Goal: Navigation & Orientation: Find specific page/section

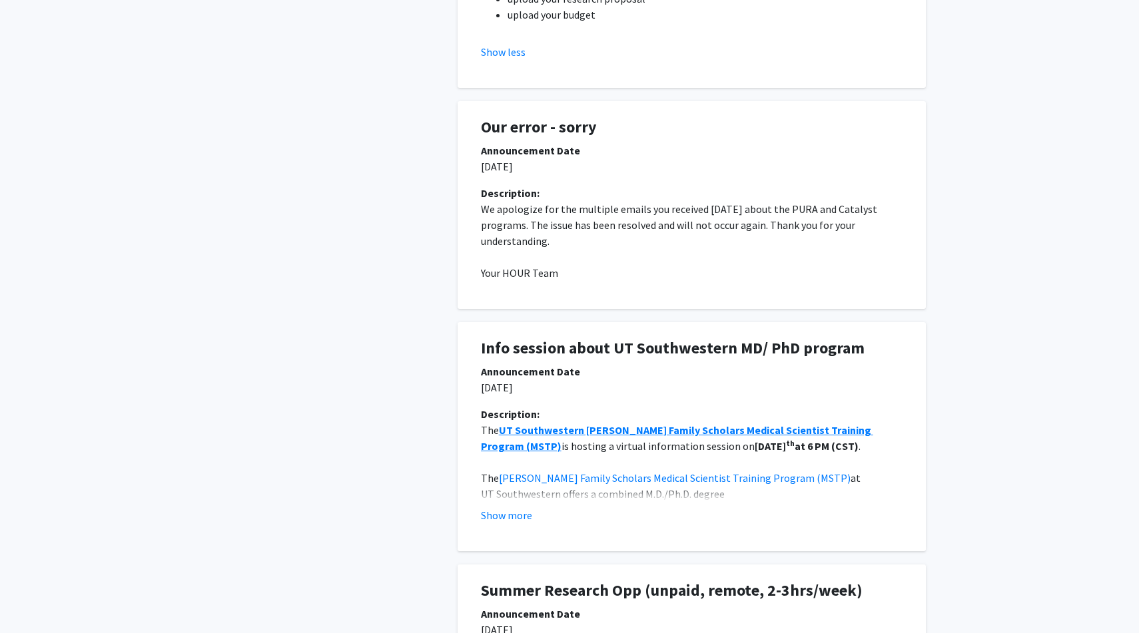
scroll to position [1253, 0]
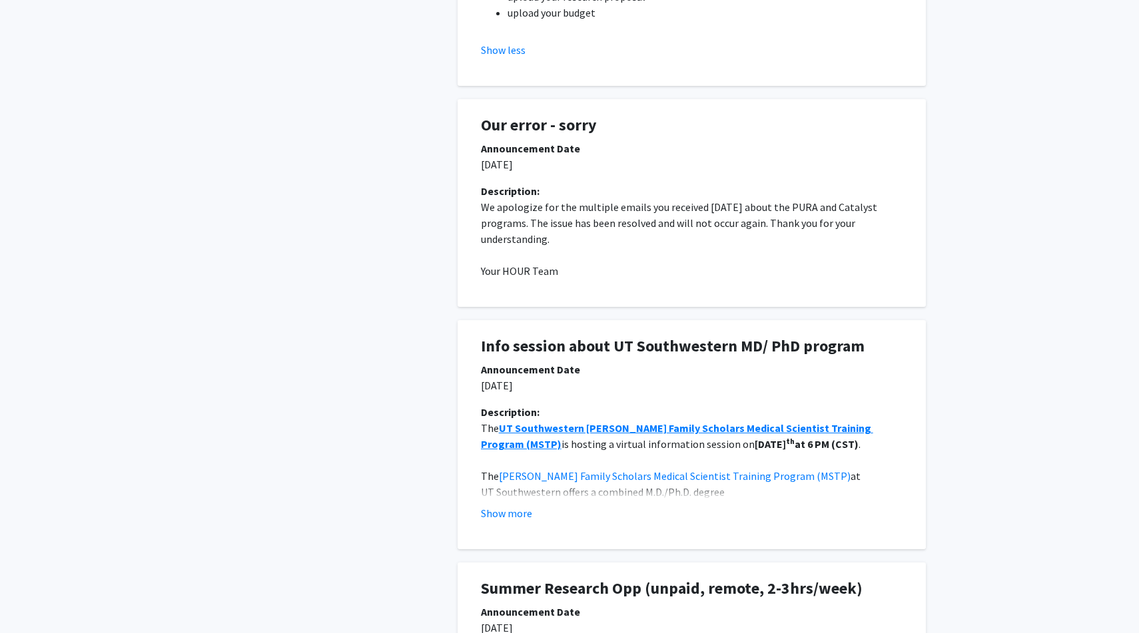
click at [513, 513] on button "Show more" at bounding box center [506, 513] width 51 height 16
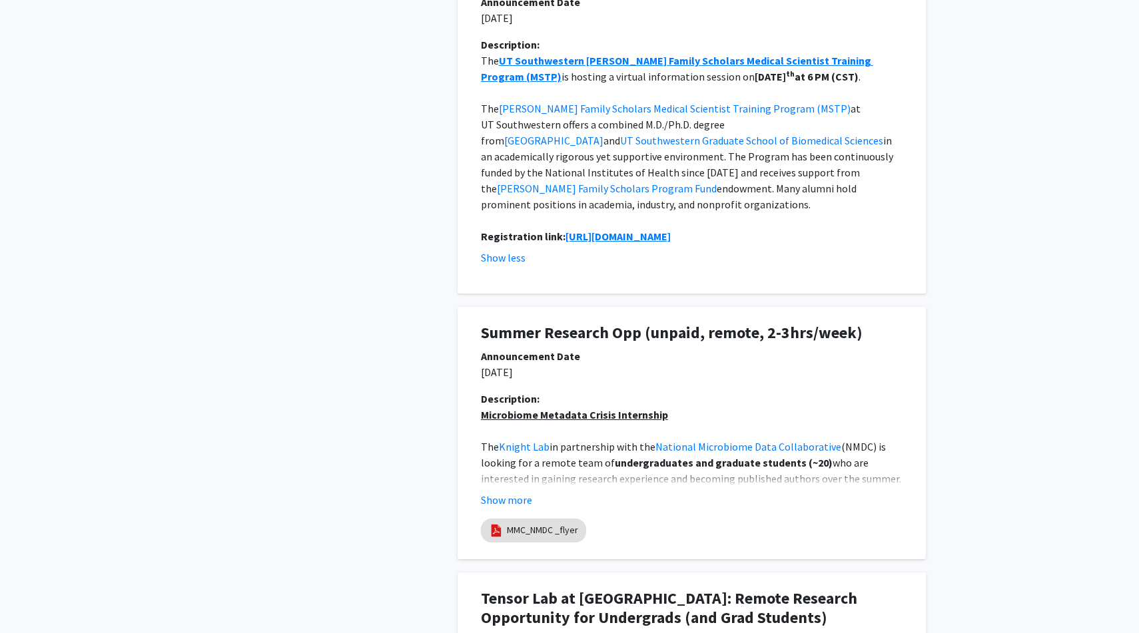
scroll to position [1625, 0]
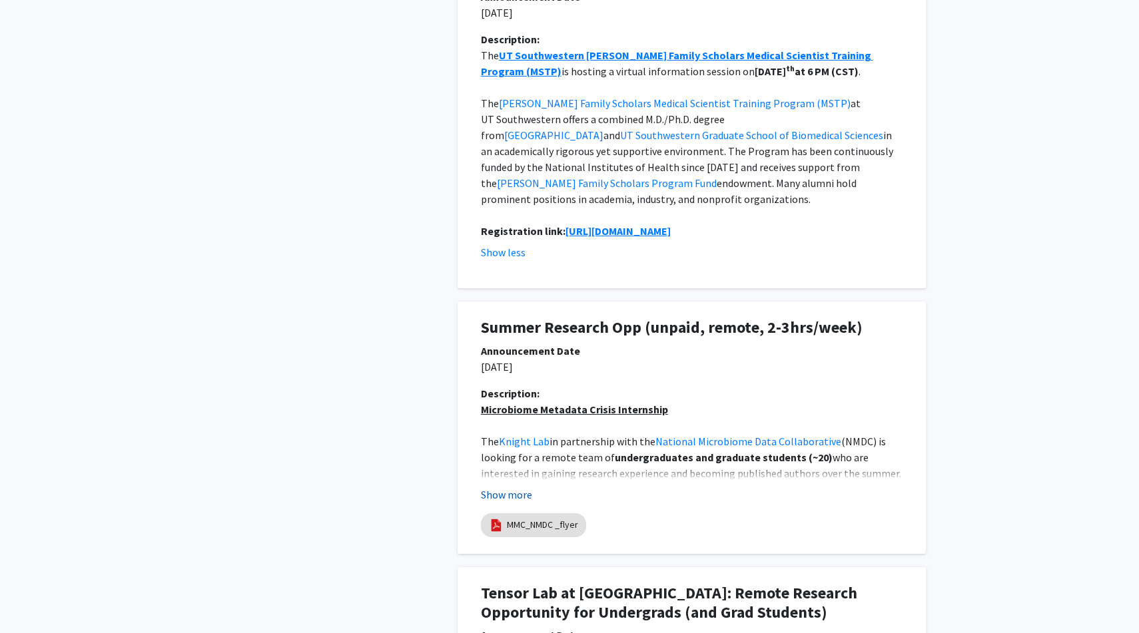
click at [506, 487] on button "Show more" at bounding box center [506, 495] width 51 height 16
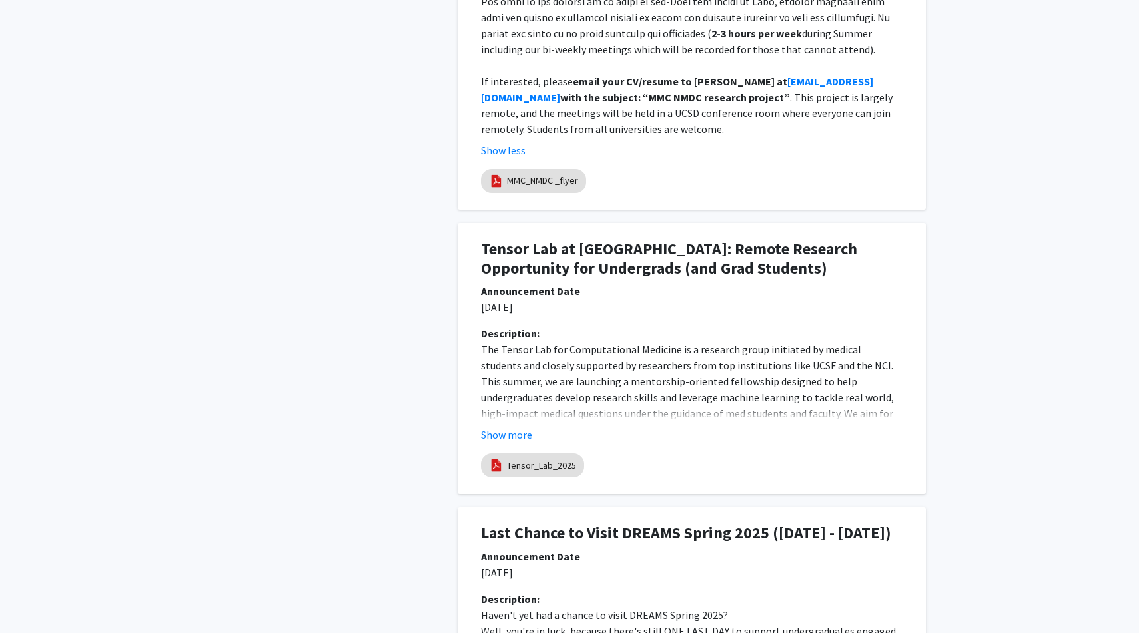
scroll to position [2536, 0]
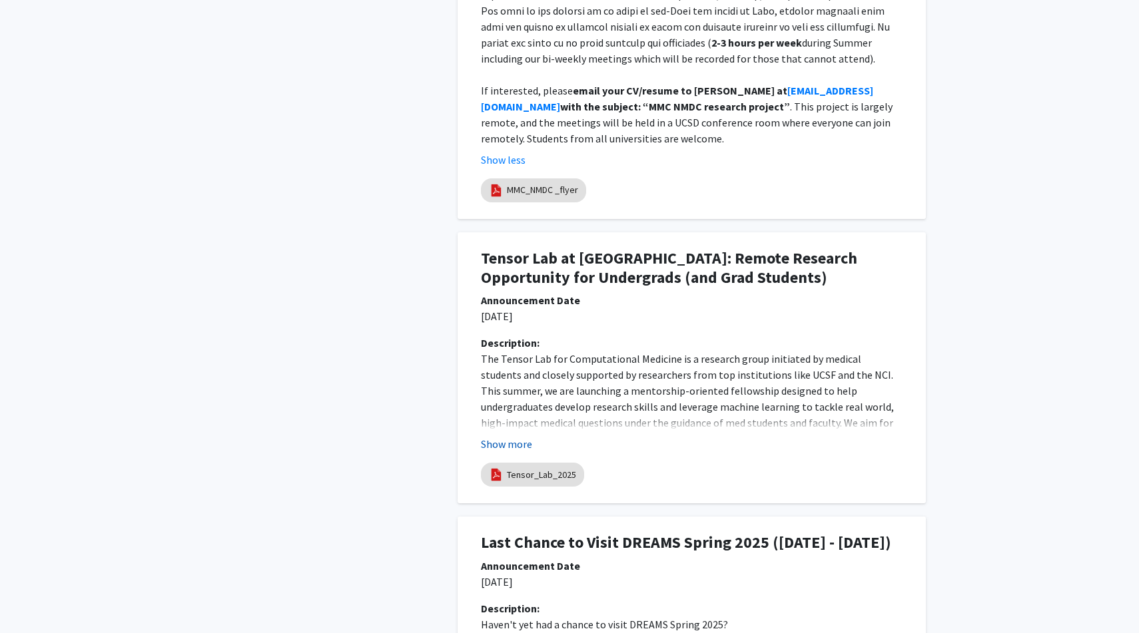
click at [511, 436] on button "Show more" at bounding box center [506, 444] width 51 height 16
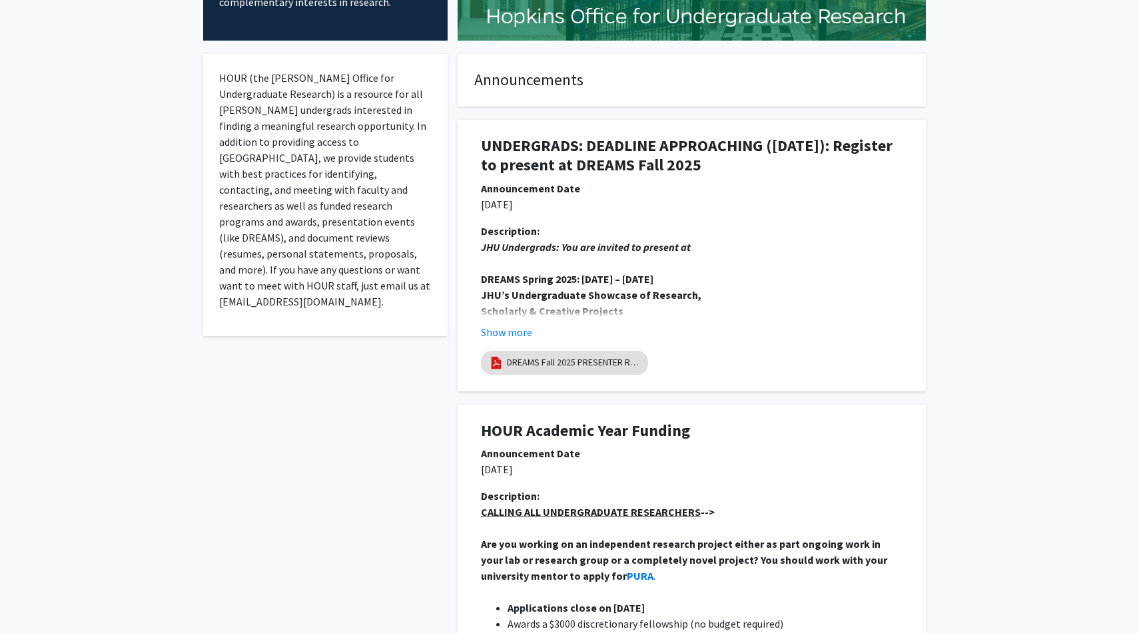
scroll to position [0, 0]
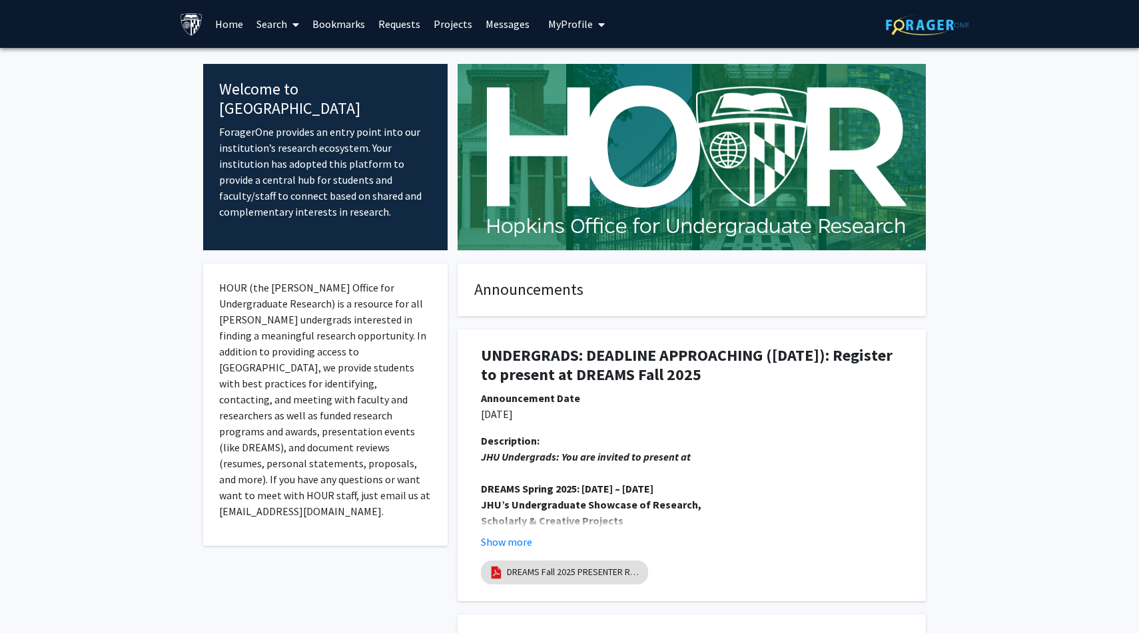
click at [593, 19] on span "My profile dropdown to access profile and logout" at bounding box center [599, 24] width 12 height 47
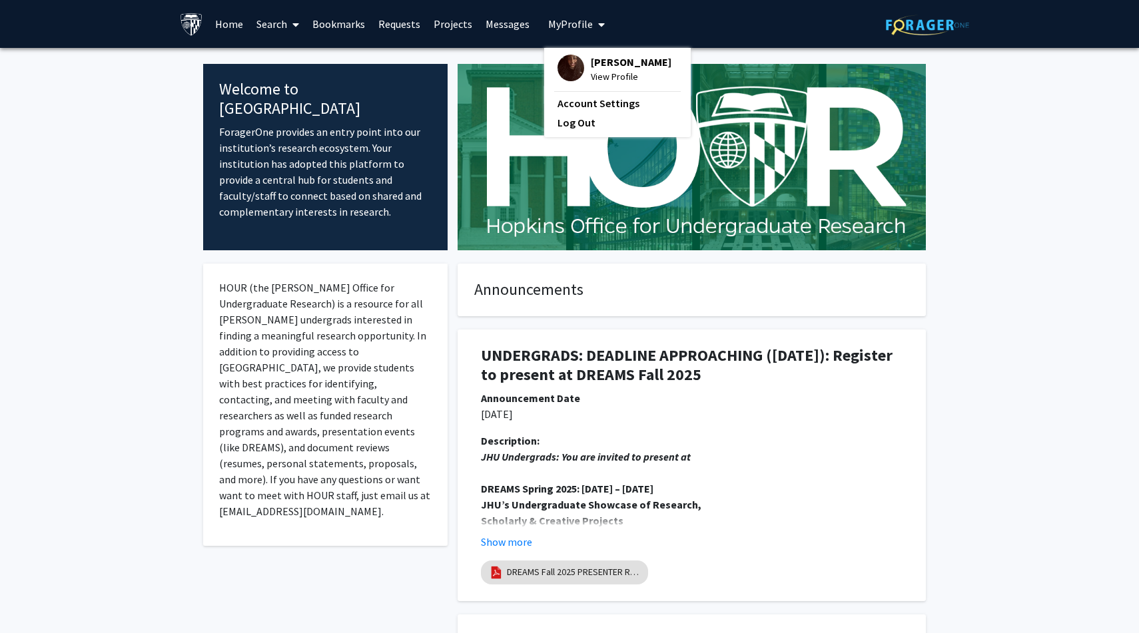
click at [599, 63] on span "[PERSON_NAME]" at bounding box center [631, 62] width 81 height 15
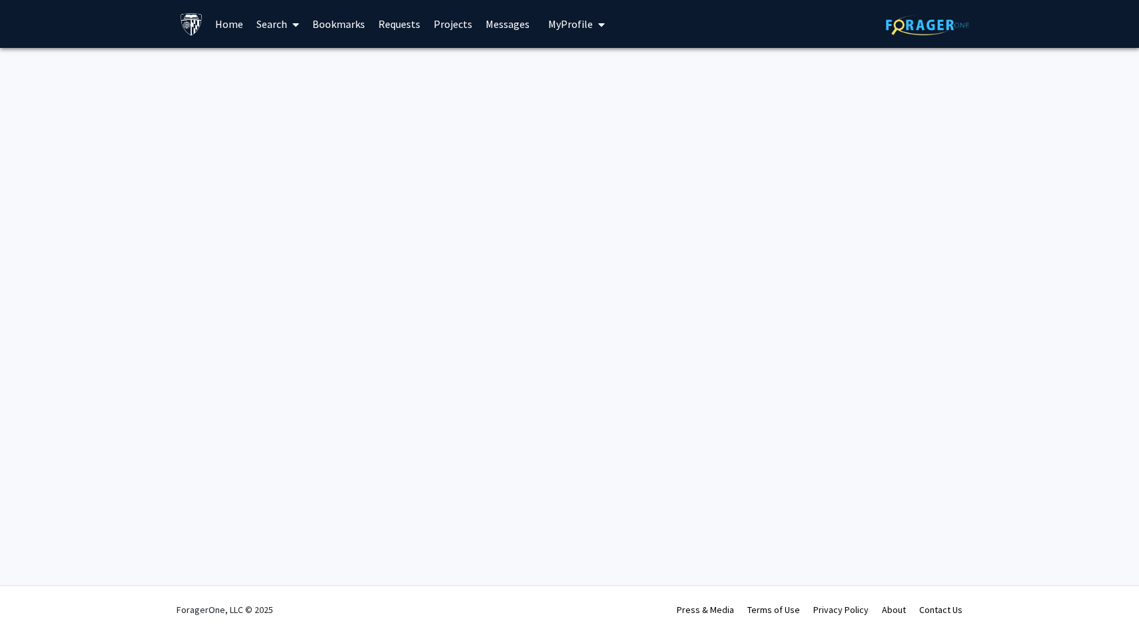
click at [565, 29] on span "My Profile" at bounding box center [570, 23] width 45 height 13
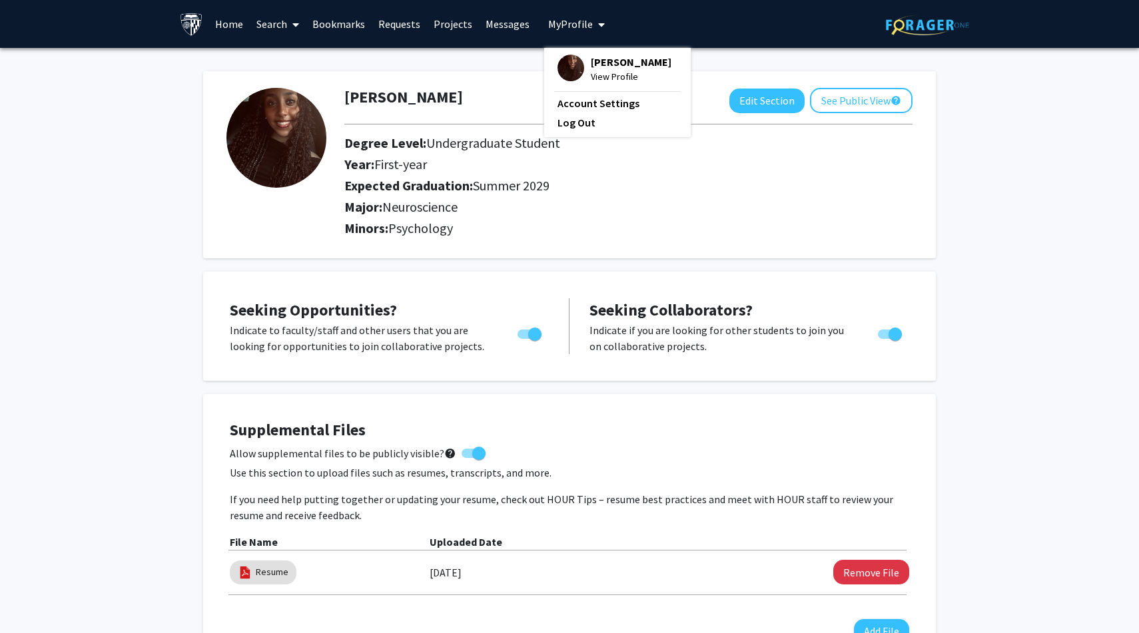
click at [185, 25] on img at bounding box center [191, 24] width 23 height 23
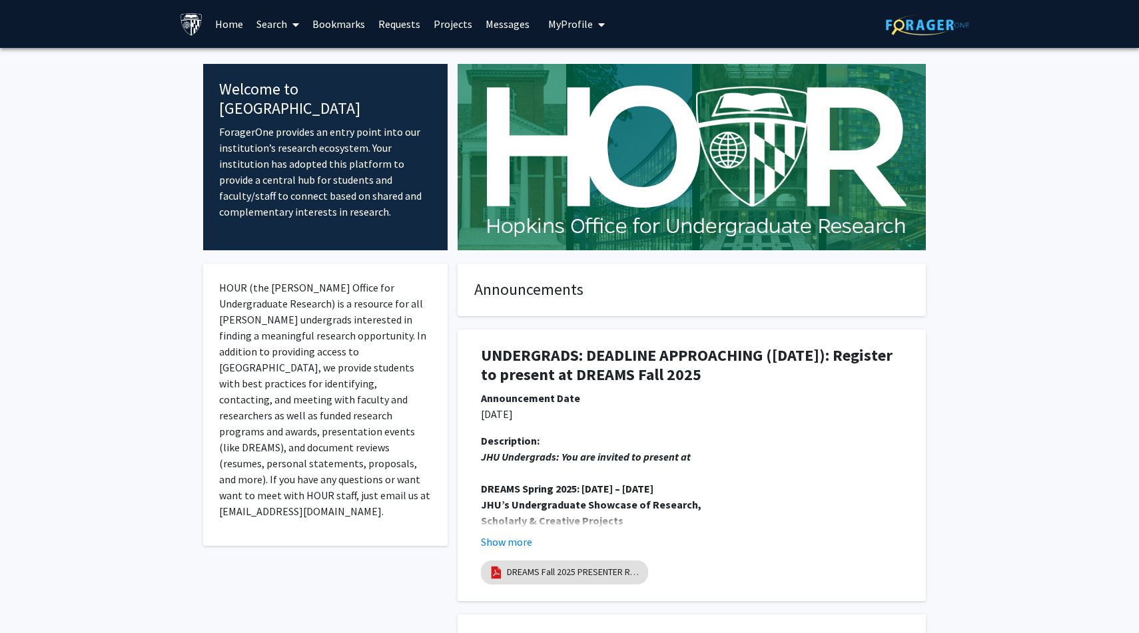
scroll to position [7, 0]
